Goal: Task Accomplishment & Management: Check status

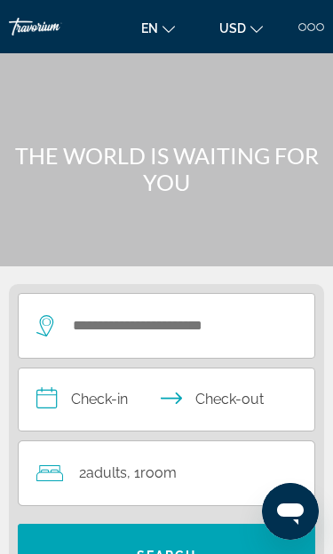
click at [309, 25] on div at bounding box center [311, 27] width 8 height 8
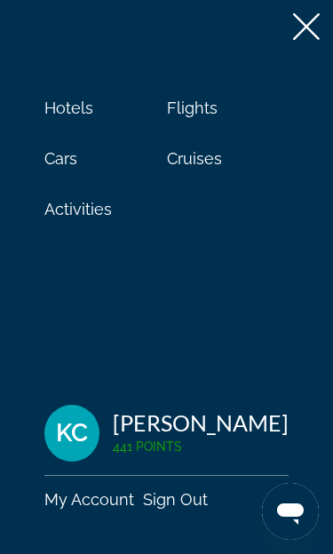
click at [68, 430] on span "KC" at bounding box center [72, 433] width 32 height 27
click at [264, 338] on div "Hotels Flights Cars Cruises Activities KC [PERSON_NAME] 441 Points My Account S…" at bounding box center [166, 277] width 333 height 554
click at [176, 433] on div "[PERSON_NAME]" at bounding box center [201, 422] width 176 height 27
click at [242, 367] on div "Hotels Flights Cars Cruises Activities KC [PERSON_NAME] 441 Points My Account S…" at bounding box center [166, 277] width 333 height 554
click at [75, 427] on span "KC" at bounding box center [72, 433] width 32 height 27
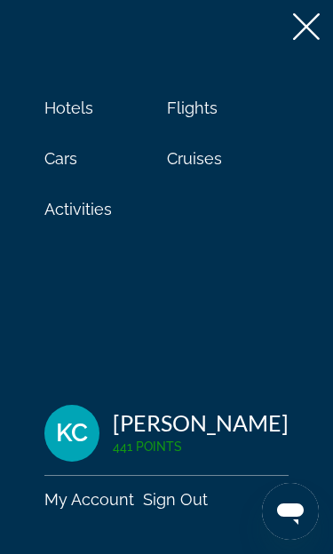
click at [83, 432] on span "KC" at bounding box center [72, 433] width 32 height 27
click at [79, 432] on span "KC" at bounding box center [72, 433] width 32 height 27
click at [181, 453] on span "441 Points" at bounding box center [147, 446] width 69 height 14
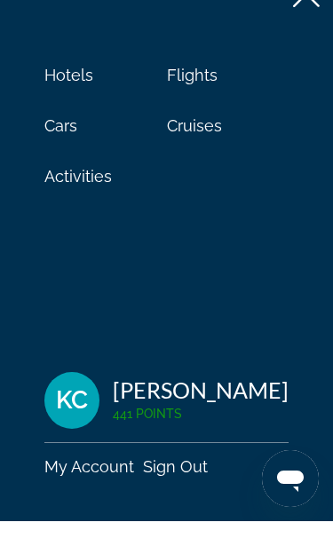
click at [74, 438] on div "[PERSON_NAME] [PERSON_NAME] 441 Points My Account Sign Out" at bounding box center [166, 457] width 244 height 105
click at [264, 353] on div "Hotels Flights Cars Cruises Activities KC [PERSON_NAME] 441 Points My Account S…" at bounding box center [166, 277] width 333 height 554
click at [288, 370] on div "Hotels Flights Cars Cruises Activities KC [PERSON_NAME] 441 Points My Account S…" at bounding box center [166, 277] width 333 height 554
click at [185, 438] on div "[PERSON_NAME] [PERSON_NAME] 441 Points My Account Sign Out" at bounding box center [166, 457] width 244 height 105
click at [67, 495] on div "Hotels Flights Cars Cruises Activities KC [PERSON_NAME] 441 Points My Account S…" at bounding box center [166, 277] width 333 height 554
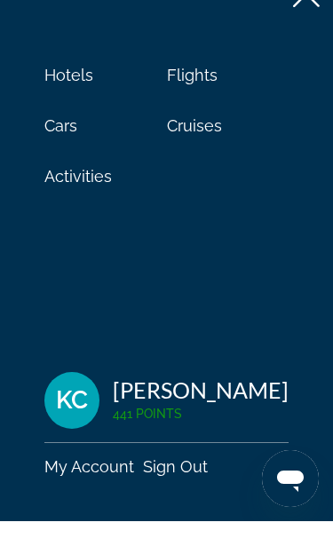
click at [88, 505] on div "Hotels Flights Cars Cruises Activities KC [PERSON_NAME] 441 Points My Account S…" at bounding box center [166, 277] width 333 height 554
click at [75, 503] on div "Hotels Flights Cars Cruises Activities KC [PERSON_NAME] 441 Points My Account S…" at bounding box center [166, 277] width 333 height 554
click at [63, 490] on link "My Account" at bounding box center [89, 499] width 90 height 19
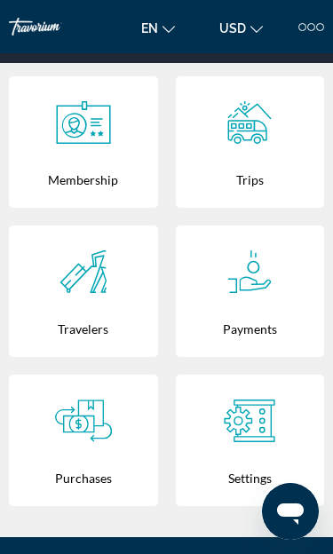
scroll to position [429, 0]
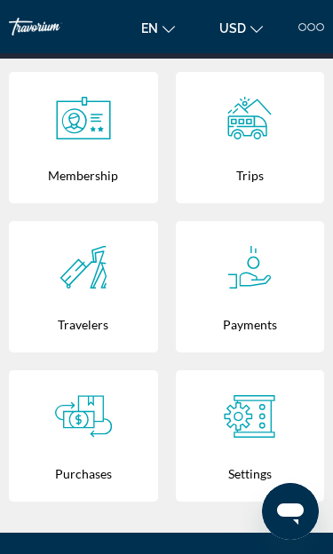
click at [63, 453] on div "Purchases" at bounding box center [83, 473] width 131 height 57
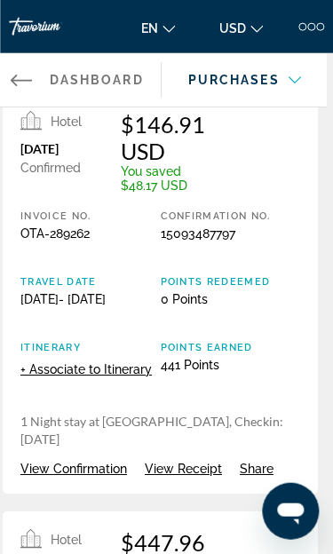
scroll to position [0, 6]
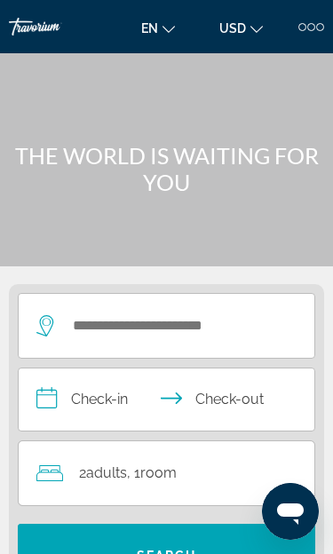
click at [219, 461] on div "2 Adult Adults , 1 Room rooms" at bounding box center [175, 473] width 278 height 25
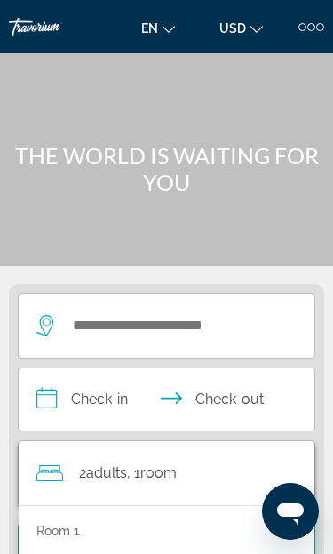
click at [308, 26] on div at bounding box center [311, 27] width 8 height 8
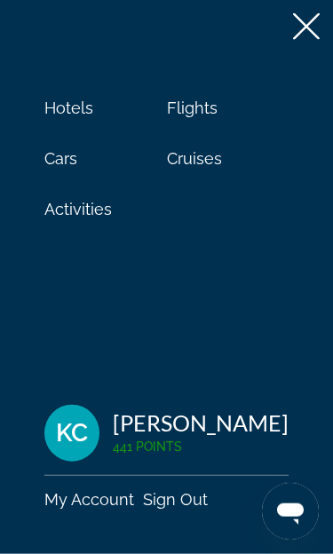
scroll to position [23, 0]
click at [108, 553] on div "Hotels Flights Cars Cruises Activities KC [PERSON_NAME] 441 Points My Account S…" at bounding box center [166, 277] width 333 height 554
click at [92, 509] on div "[PERSON_NAME] [PERSON_NAME] 441 Points My Account Sign Out" at bounding box center [166, 457] width 244 height 105
click at [95, 509] on div "[PERSON_NAME] [PERSON_NAME] 441 Points My Account Sign Out" at bounding box center [166, 457] width 244 height 105
click at [67, 446] on span "KC" at bounding box center [72, 433] width 32 height 27
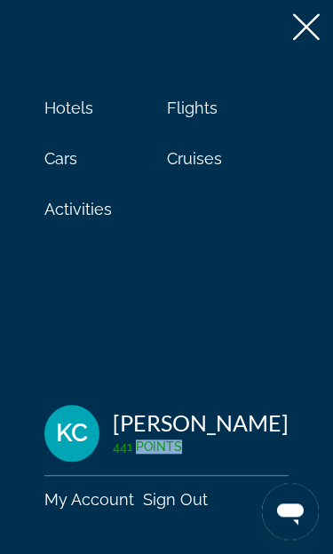
click at [72, 509] on link "My Account" at bounding box center [89, 499] width 90 height 19
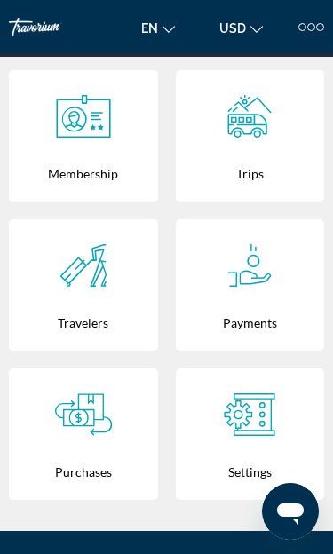
scroll to position [440, 0]
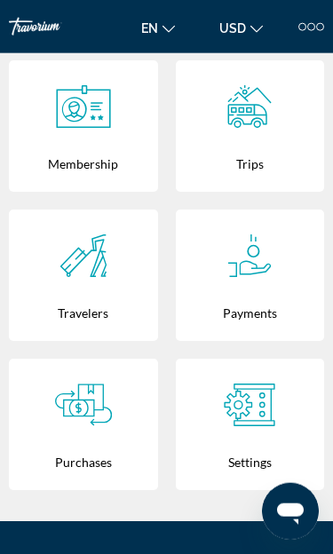
click at [113, 440] on div "Purchases" at bounding box center [83, 461] width 131 height 57
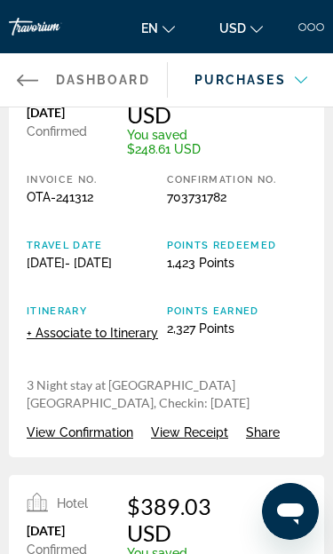
scroll to position [903, 0]
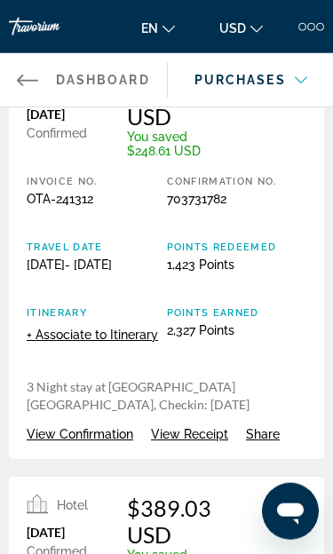
click at [183, 441] on span "View Receipt" at bounding box center [189, 434] width 77 height 14
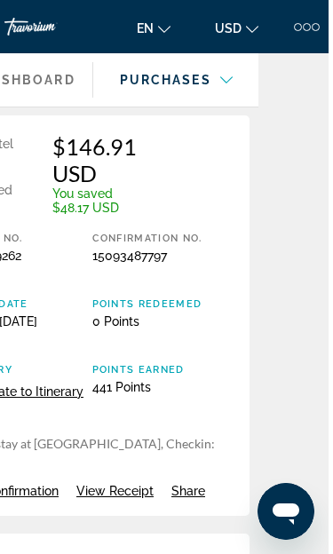
scroll to position [0, 70]
